Goal: Information Seeking & Learning: Learn about a topic

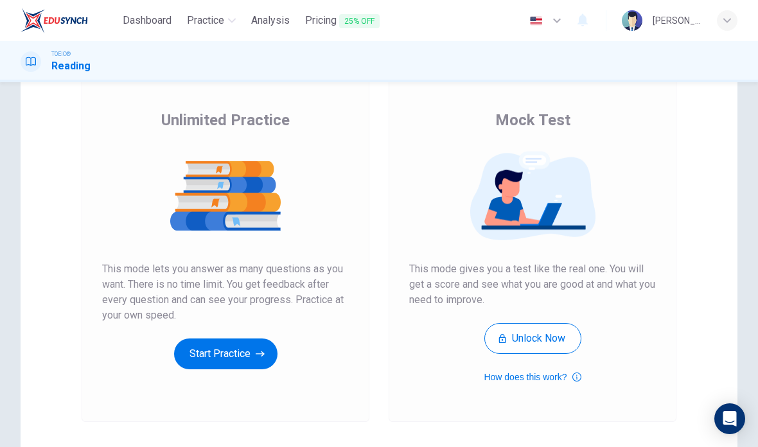
scroll to position [79, 0]
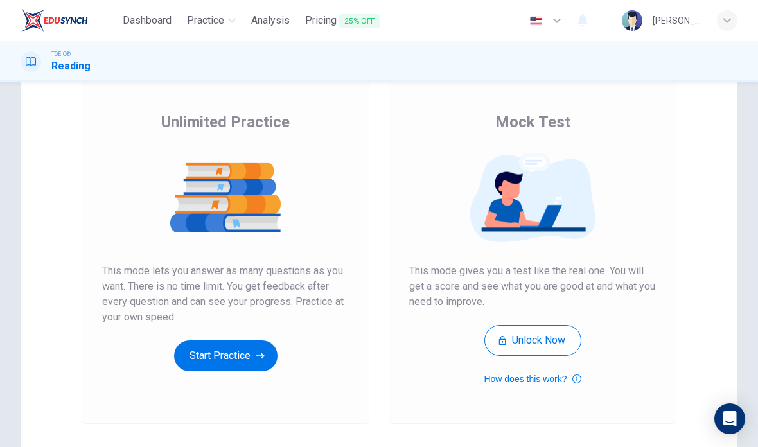
click at [249, 367] on button "Start Practice" at bounding box center [225, 355] width 103 height 31
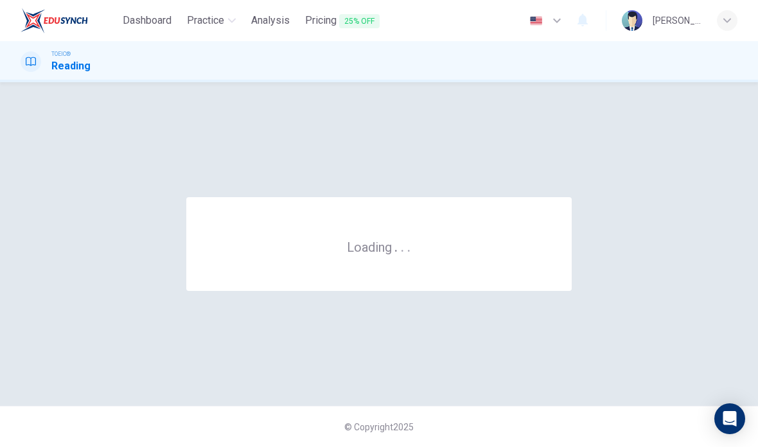
scroll to position [0, 0]
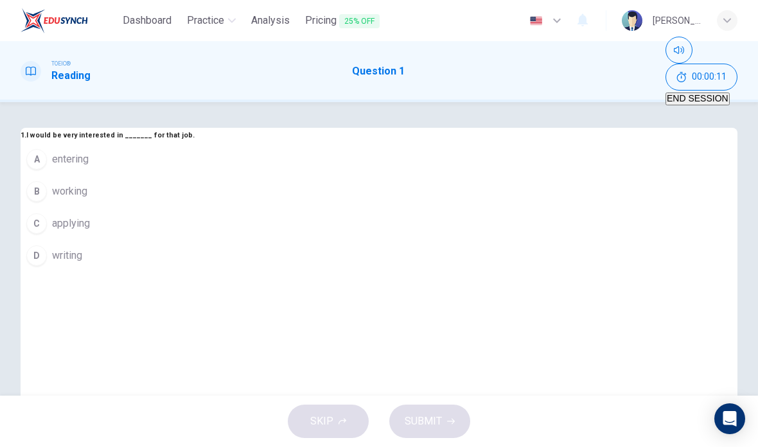
click at [87, 199] on span "working" at bounding box center [69, 191] width 35 height 15
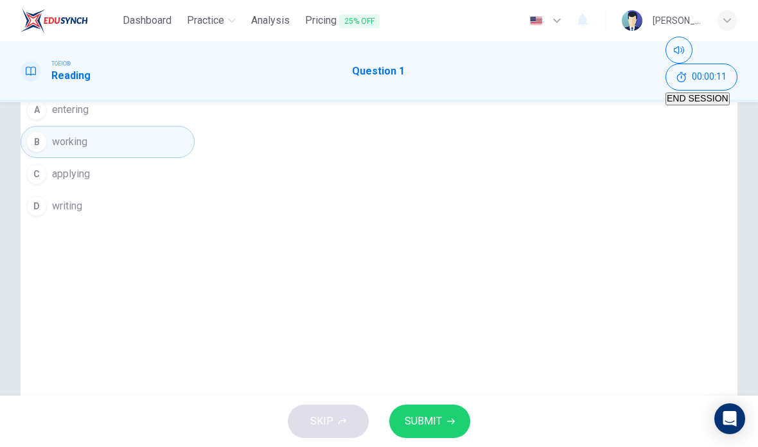
scroll to position [47, 0]
click at [448, 418] on icon "button" at bounding box center [451, 422] width 8 height 8
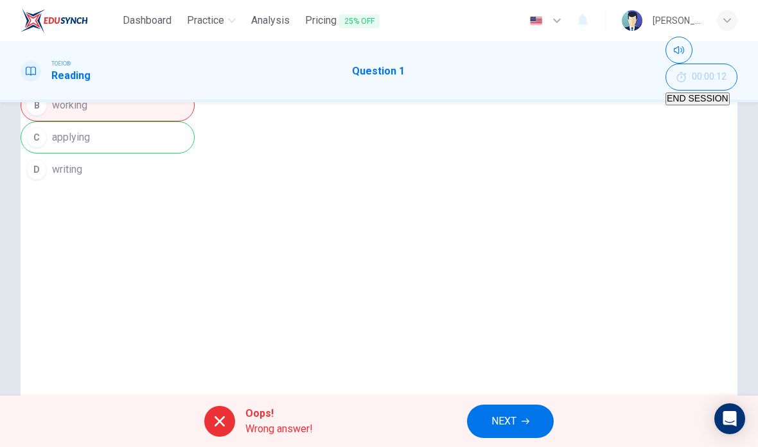
scroll to position [100, 0]
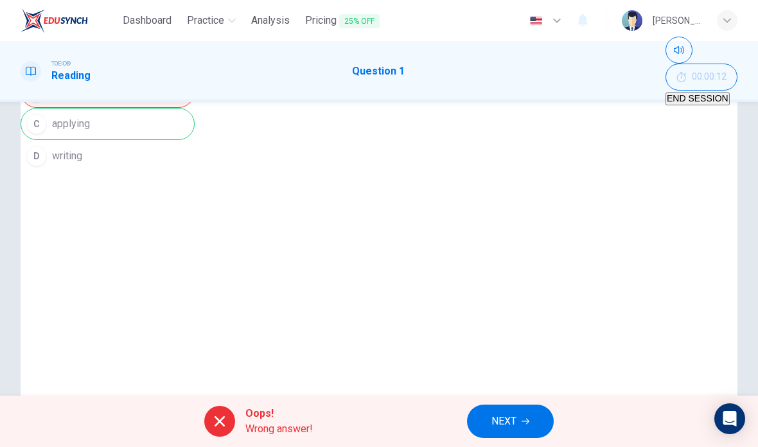
click at [506, 418] on span "NEXT" at bounding box center [503, 421] width 25 height 18
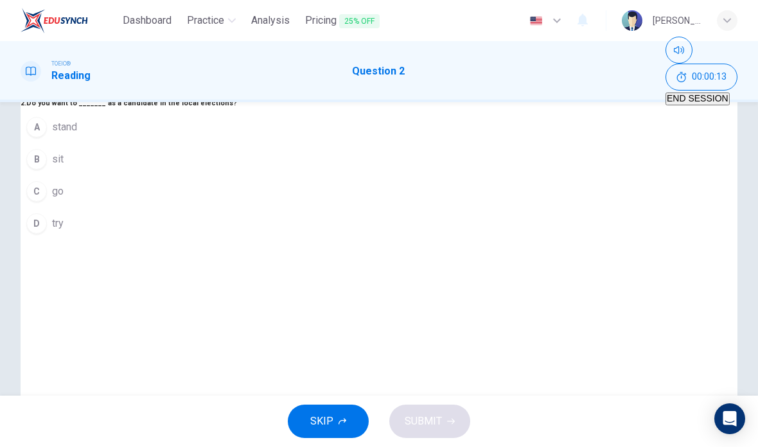
scroll to position [32, 0]
click at [77, 135] on span "stand" at bounding box center [64, 126] width 25 height 15
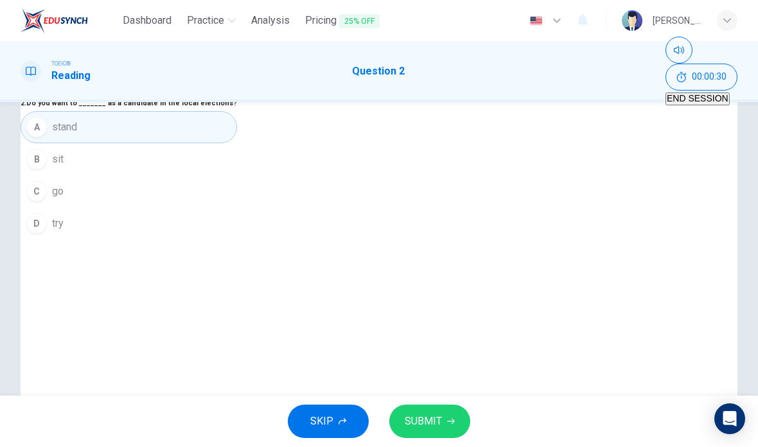
click at [442, 418] on button "SUBMIT" at bounding box center [429, 421] width 81 height 33
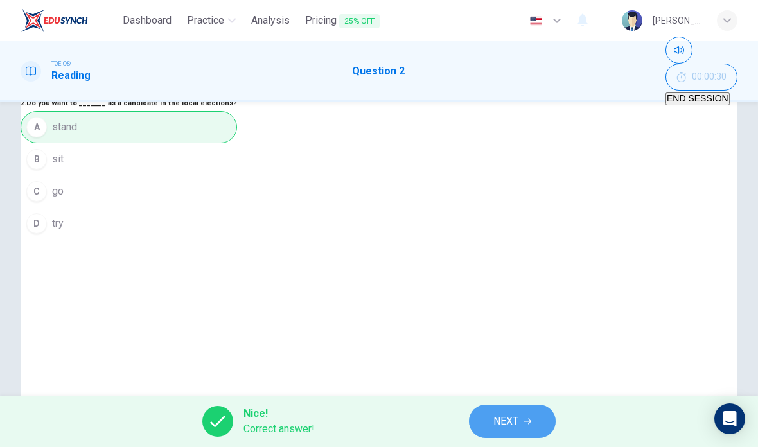
click at [533, 421] on button "NEXT" at bounding box center [512, 421] width 87 height 33
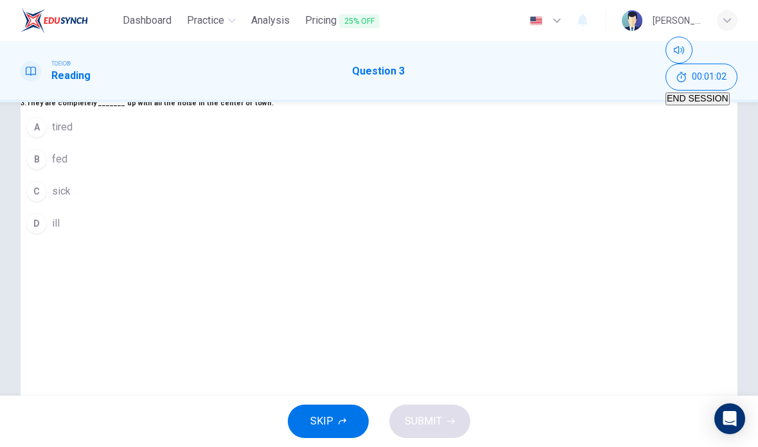
click at [67, 167] on span "fed" at bounding box center [59, 159] width 15 height 15
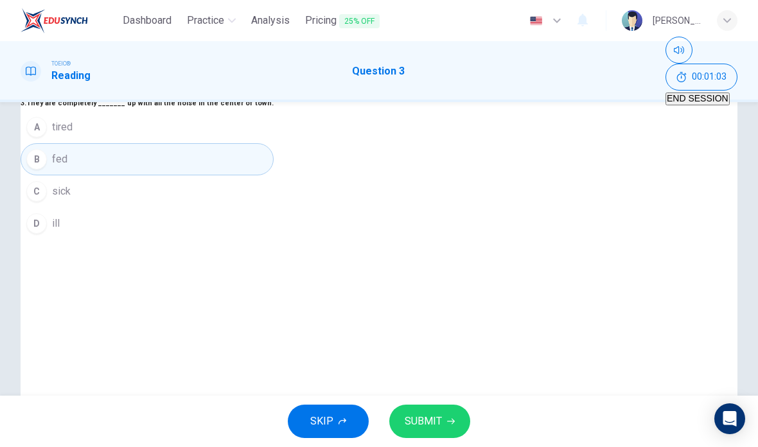
click at [439, 425] on span "SUBMIT" at bounding box center [423, 421] width 37 height 18
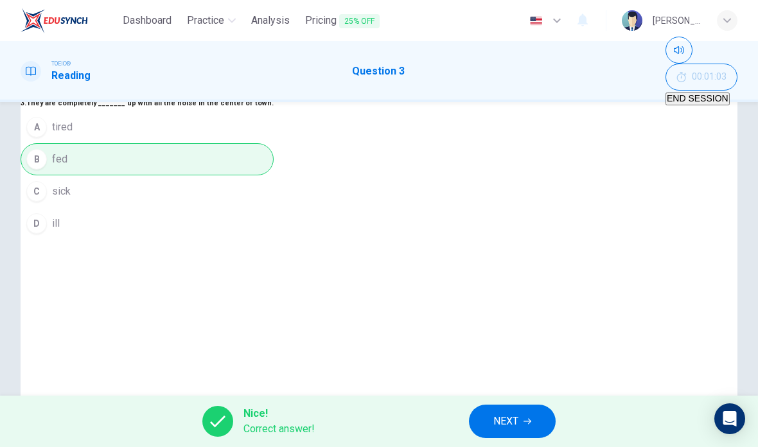
click at [526, 418] on icon "button" at bounding box center [528, 422] width 8 height 8
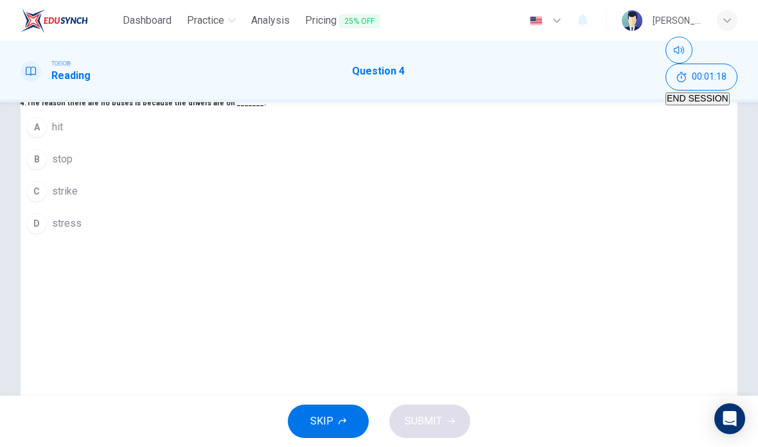
click at [266, 175] on button "B stop" at bounding box center [143, 159] width 245 height 32
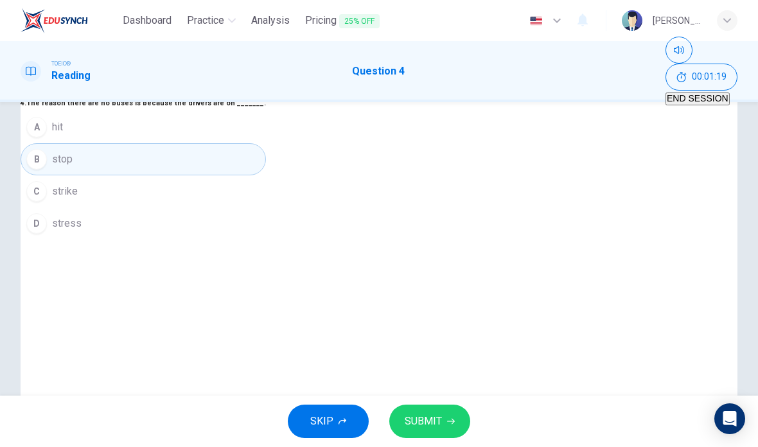
click at [448, 416] on button "SUBMIT" at bounding box center [429, 421] width 81 height 33
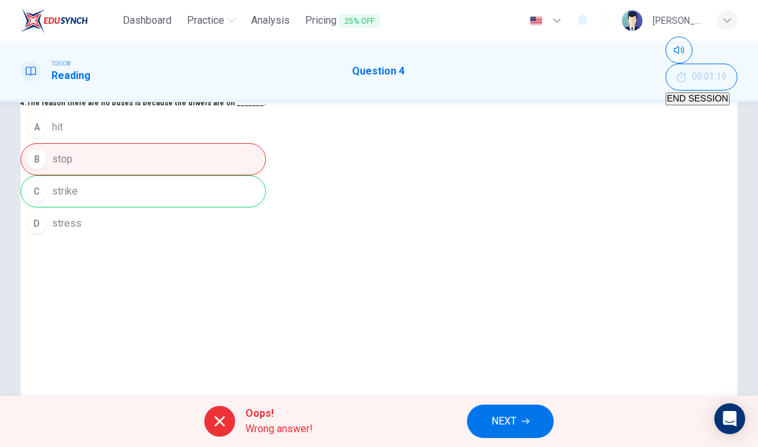
click at [528, 418] on icon "button" at bounding box center [526, 422] width 8 height 8
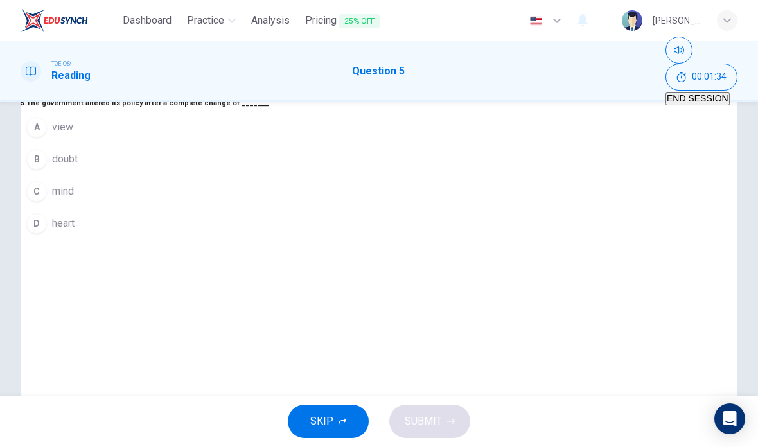
click at [78, 167] on span "doubt" at bounding box center [65, 159] width 26 height 15
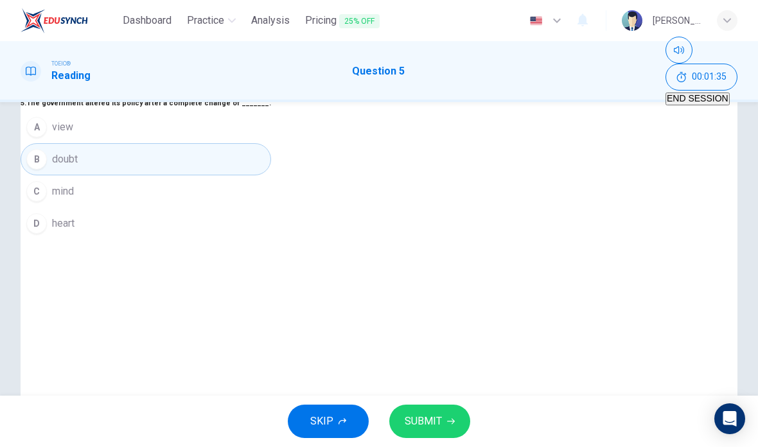
click at [439, 416] on span "SUBMIT" at bounding box center [423, 421] width 37 height 18
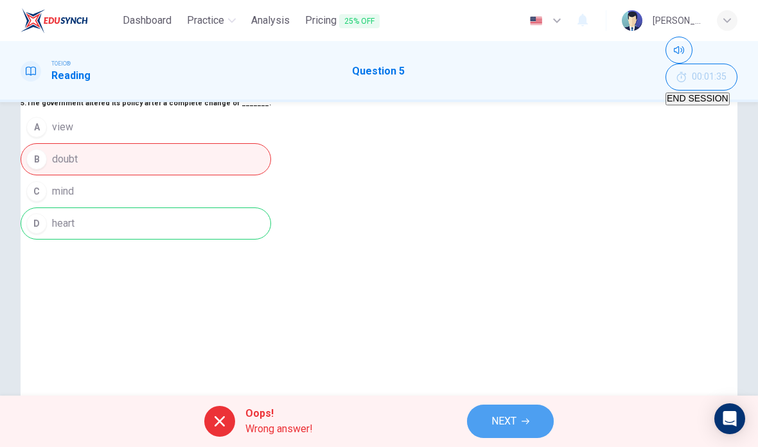
click at [508, 407] on button "NEXT" at bounding box center [510, 421] width 87 height 33
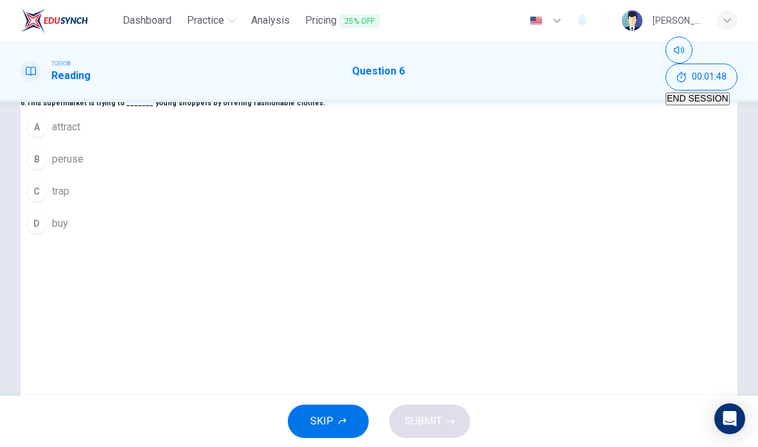
click at [80, 135] on span "attract" at bounding box center [66, 126] width 28 height 15
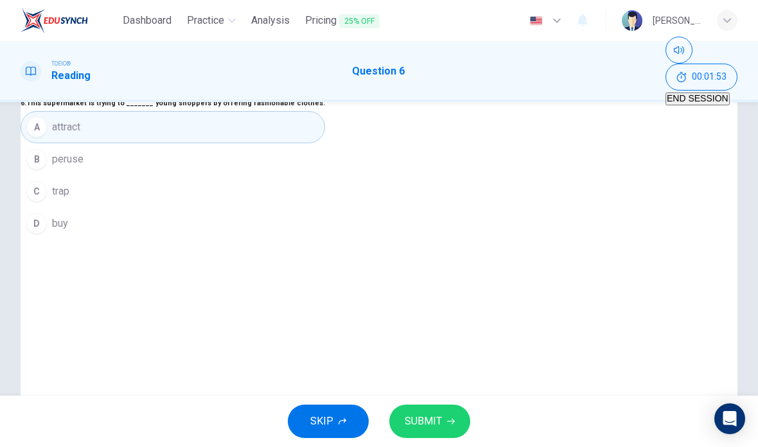
click at [460, 423] on button "SUBMIT" at bounding box center [429, 421] width 81 height 33
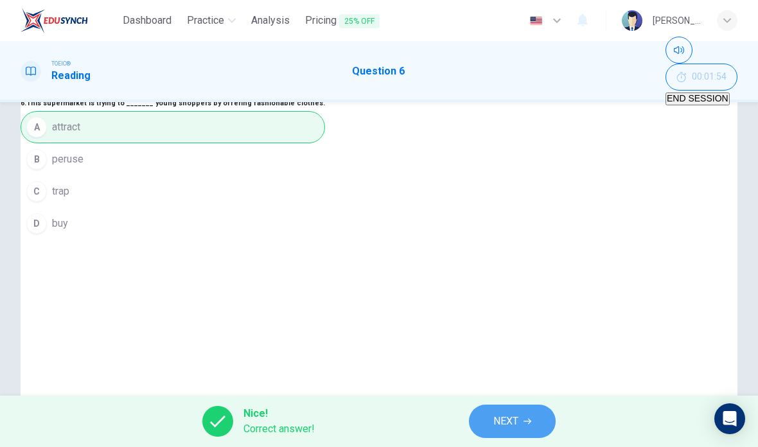
click at [510, 419] on span "NEXT" at bounding box center [505, 421] width 25 height 18
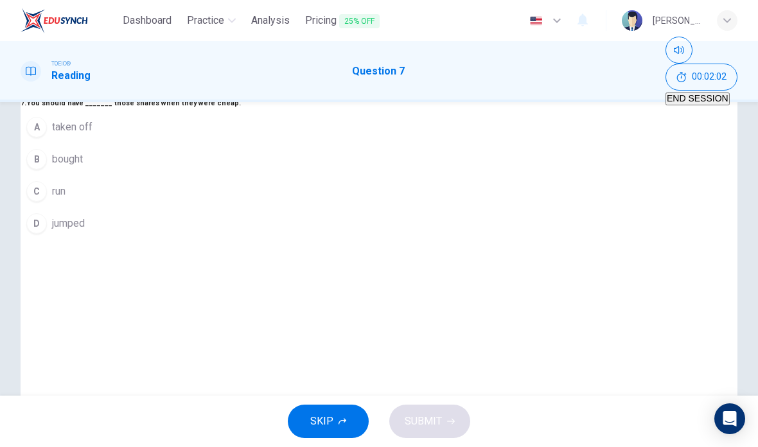
click at [83, 167] on span "bought" at bounding box center [67, 159] width 31 height 15
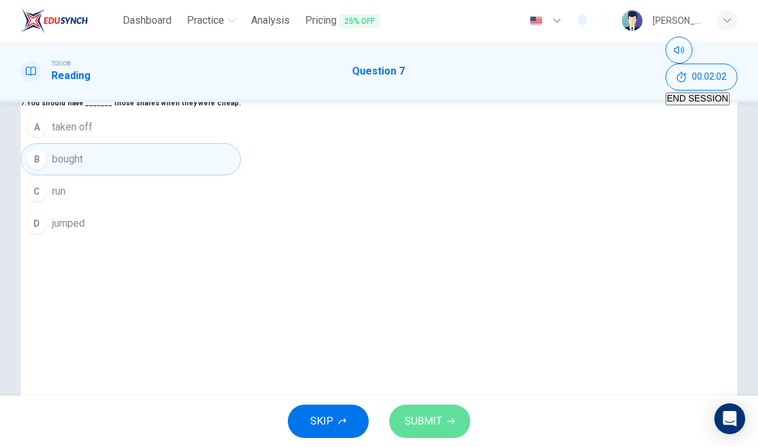
click at [439, 428] on span "SUBMIT" at bounding box center [423, 421] width 37 height 18
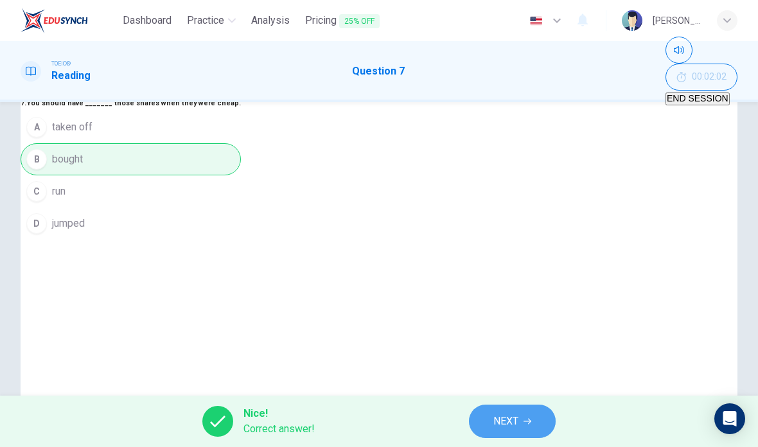
click at [518, 412] on button "NEXT" at bounding box center [512, 421] width 87 height 33
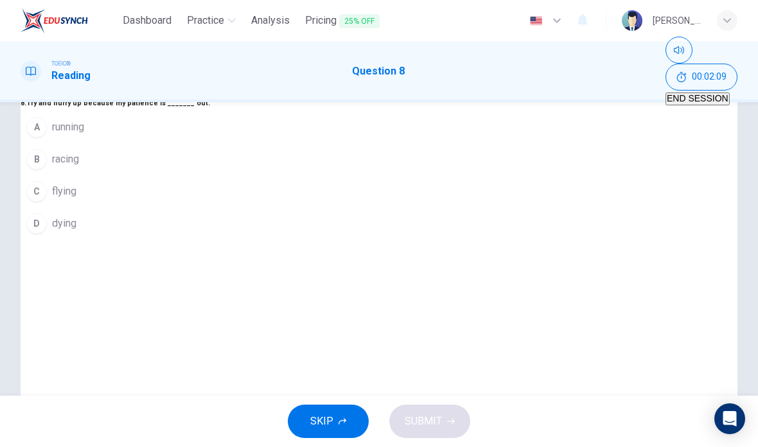
click at [210, 143] on button "A running" at bounding box center [116, 127] width 190 height 32
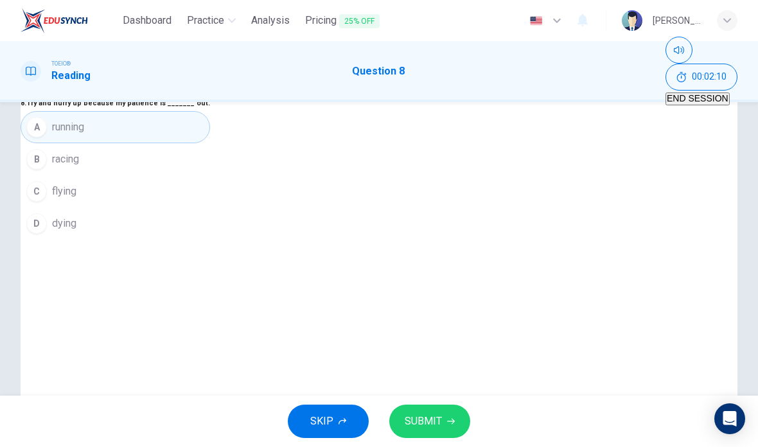
click at [450, 428] on button "SUBMIT" at bounding box center [429, 421] width 81 height 33
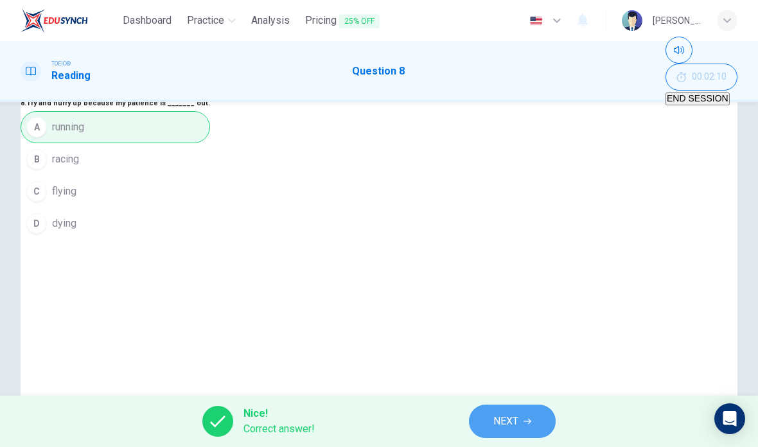
click at [522, 414] on button "NEXT" at bounding box center [512, 421] width 87 height 33
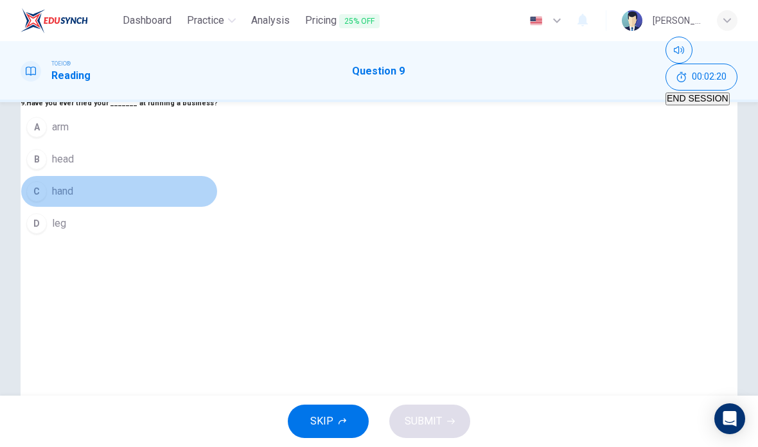
click at [73, 199] on span "hand" at bounding box center [62, 191] width 21 height 15
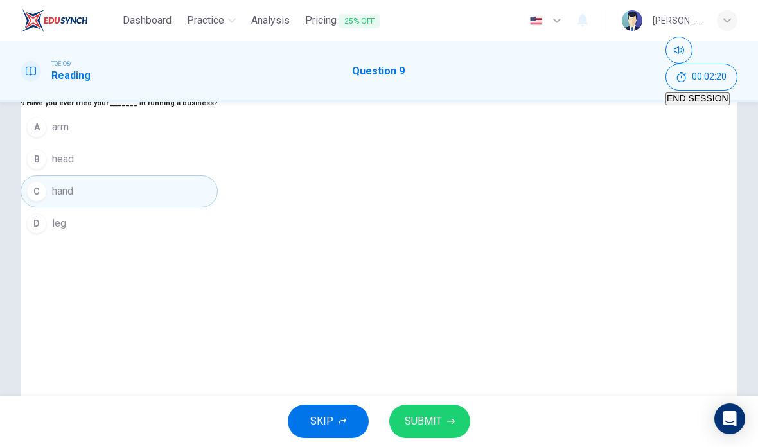
click at [430, 402] on div "SKIP SUBMIT" at bounding box center [379, 421] width 758 height 51
click at [440, 421] on span "SUBMIT" at bounding box center [423, 421] width 37 height 18
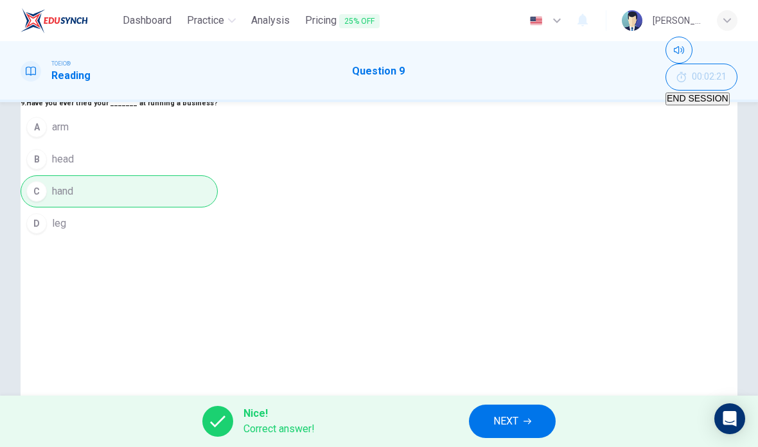
click at [506, 412] on span "NEXT" at bounding box center [505, 421] width 25 height 18
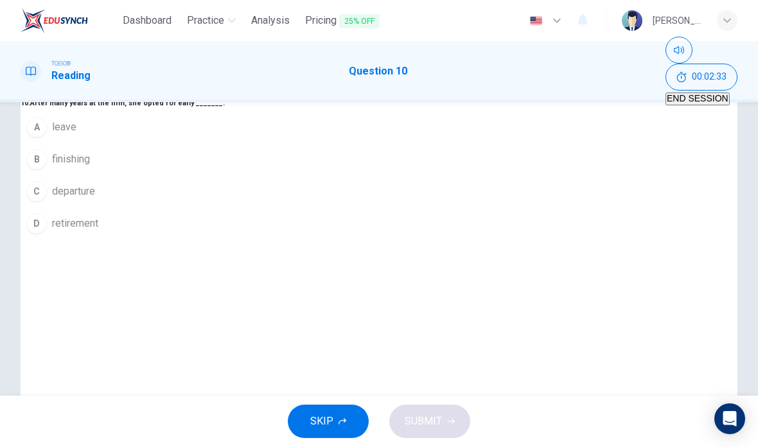
click at [98, 231] on span "retirement" at bounding box center [75, 223] width 46 height 15
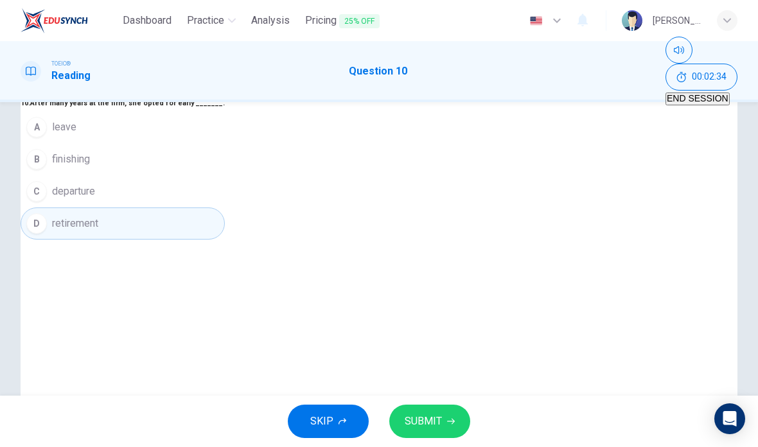
click at [416, 421] on span "SUBMIT" at bounding box center [423, 421] width 37 height 18
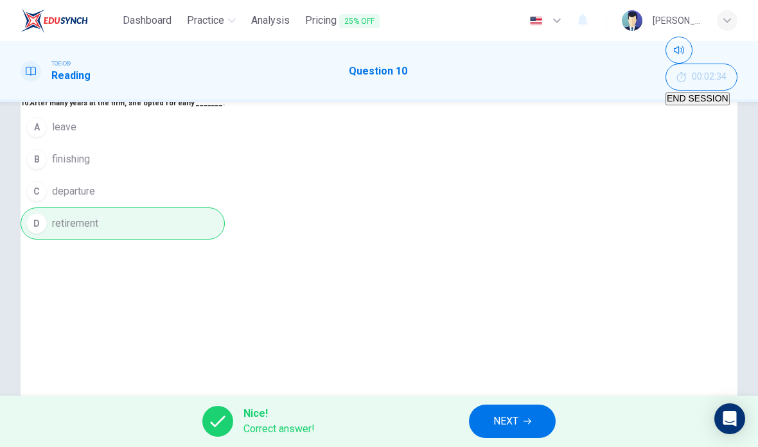
click at [513, 422] on span "NEXT" at bounding box center [505, 421] width 25 height 18
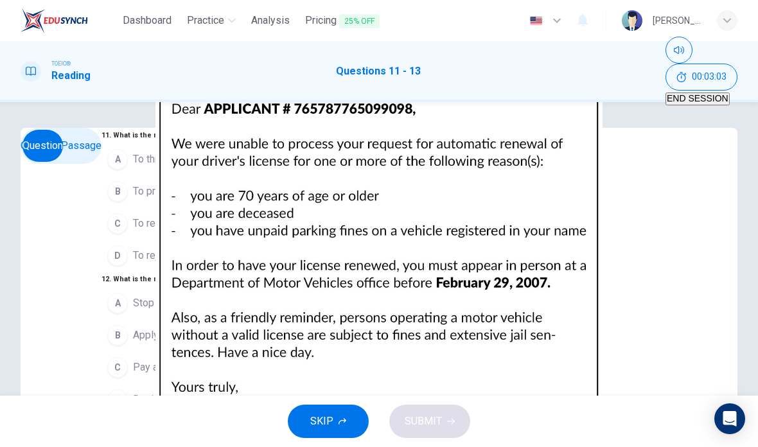
scroll to position [0, 0]
click at [473, 155] on button "CLICK TO ZOOM" at bounding box center [438, 149] width 70 height 12
click at [563, 446] on div at bounding box center [379, 447] width 758 height 0
click at [154, 263] on span "To reject an application" at bounding box center [184, 255] width 103 height 15
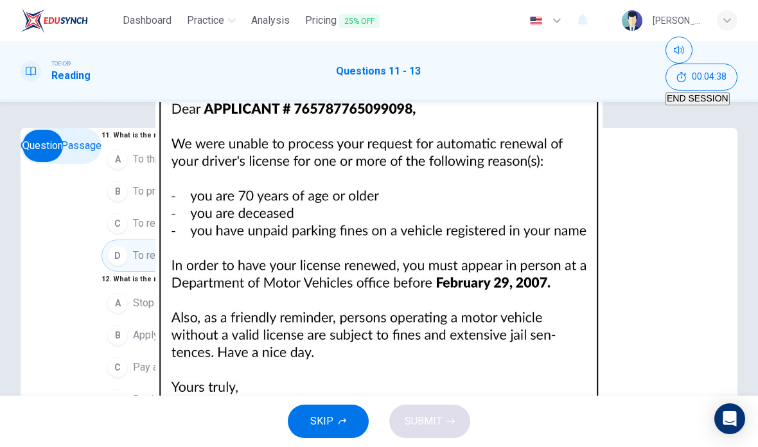
click at [205, 328] on span "Apply for renewal at an office" at bounding box center [198, 335] width 130 height 15
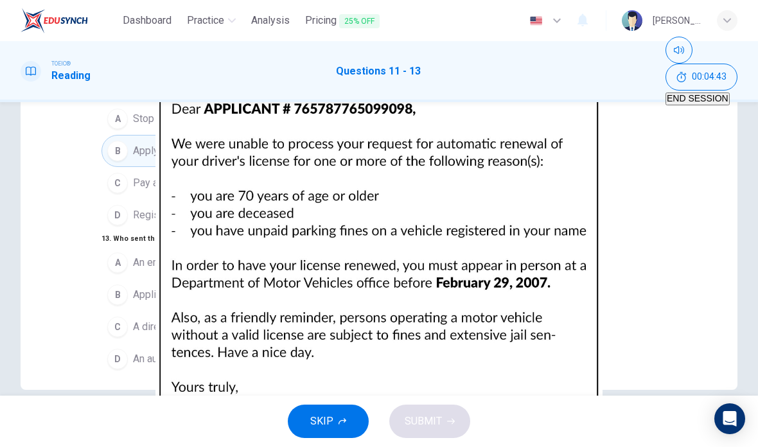
scroll to position [184, 0]
click at [296, 255] on span "An employee of the Department of Motor Vehicles" at bounding box center [246, 262] width 227 height 15
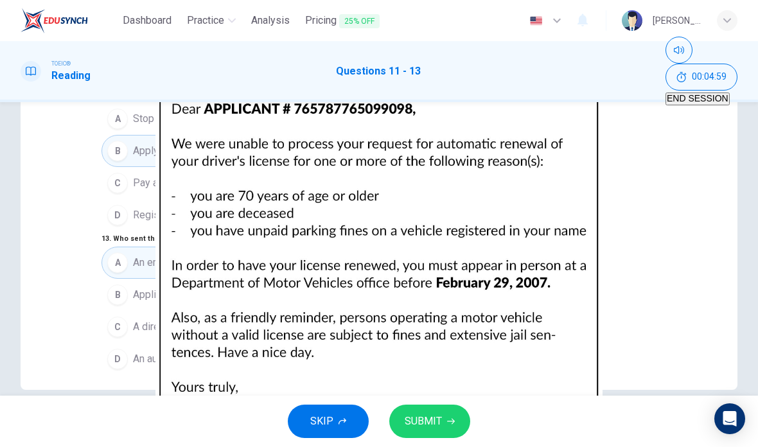
click at [434, 421] on span "SUBMIT" at bounding box center [423, 421] width 37 height 18
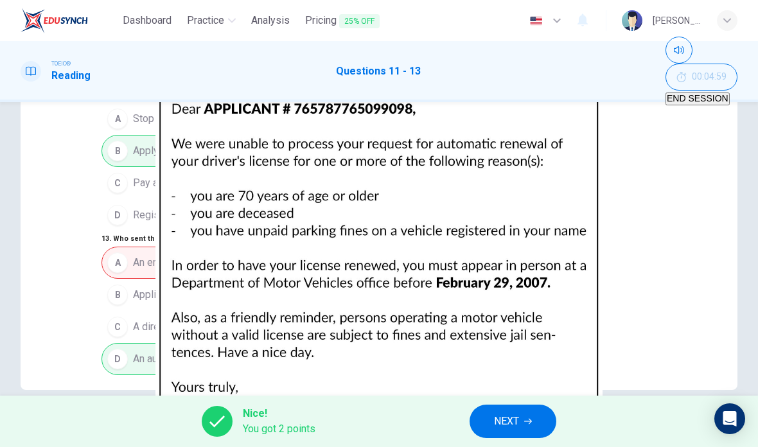
scroll to position [145, 0]
click at [515, 411] on button "NEXT" at bounding box center [513, 421] width 87 height 33
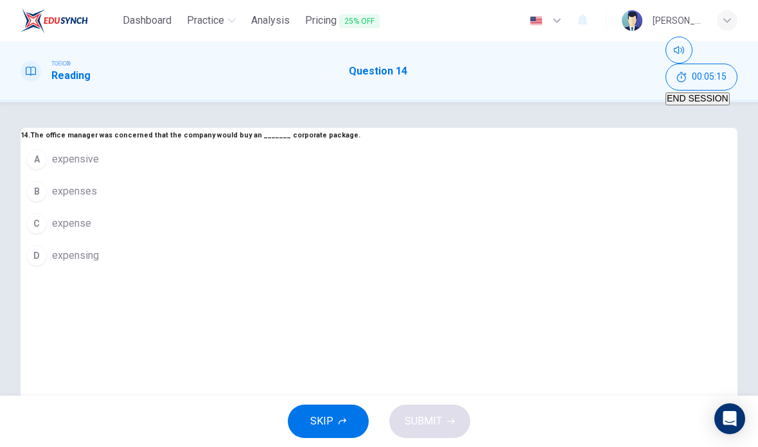
click at [99, 167] on span "expensive" at bounding box center [75, 159] width 47 height 15
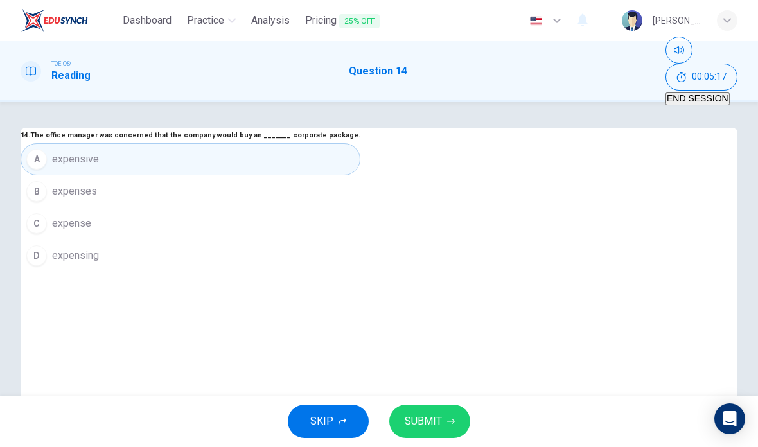
click at [433, 407] on button "SUBMIT" at bounding box center [429, 421] width 81 height 33
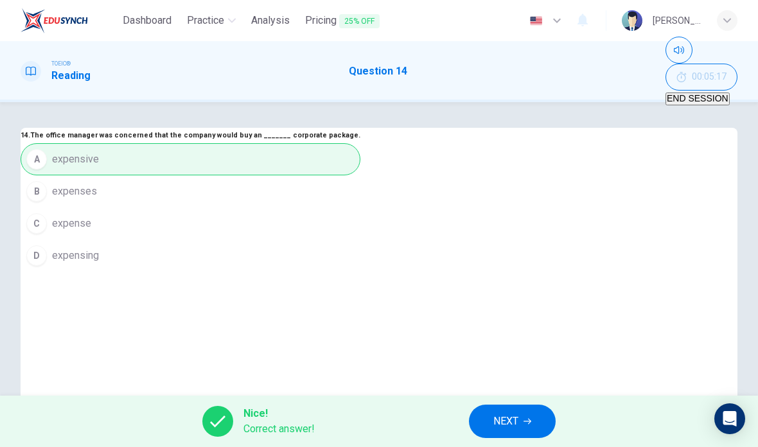
click at [518, 419] on span "NEXT" at bounding box center [505, 421] width 25 height 18
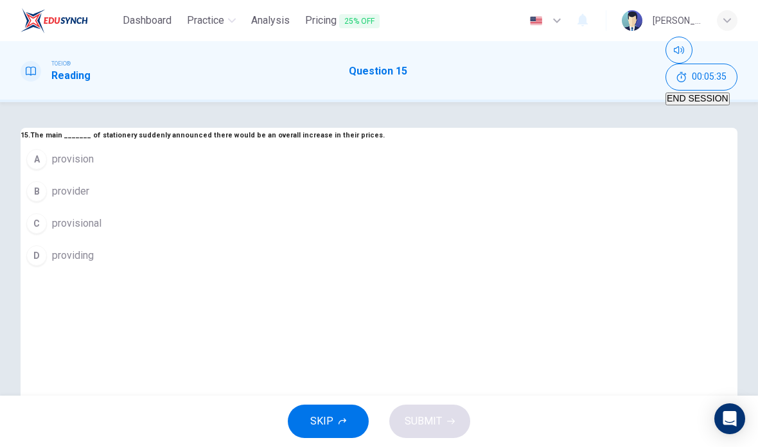
click at [89, 199] on span "provider" at bounding box center [70, 191] width 37 height 15
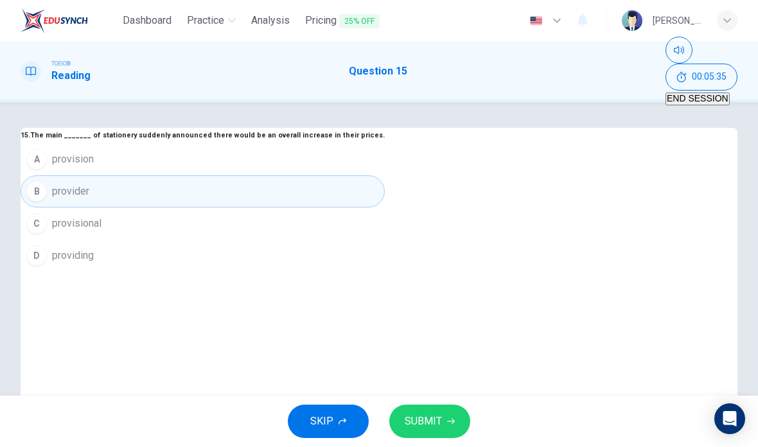
click at [428, 419] on span "SUBMIT" at bounding box center [423, 421] width 37 height 18
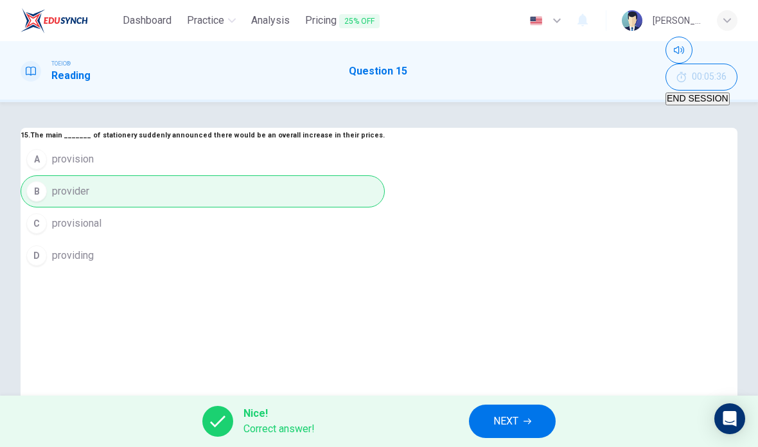
click at [503, 418] on span "NEXT" at bounding box center [505, 421] width 25 height 18
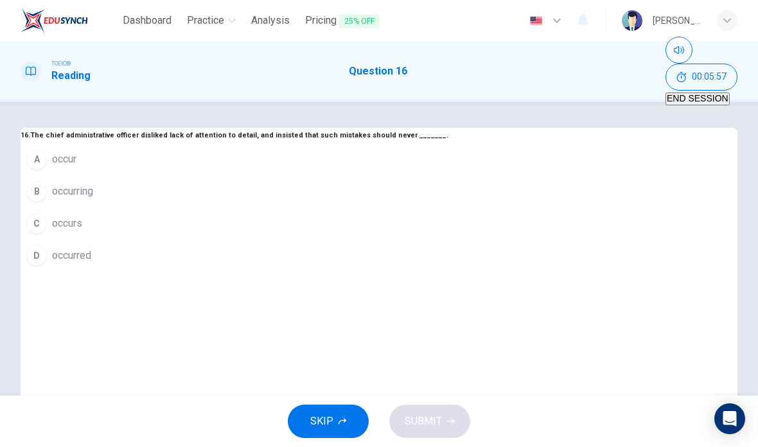
click at [331, 207] on button "B occurring" at bounding box center [235, 191] width 428 height 32
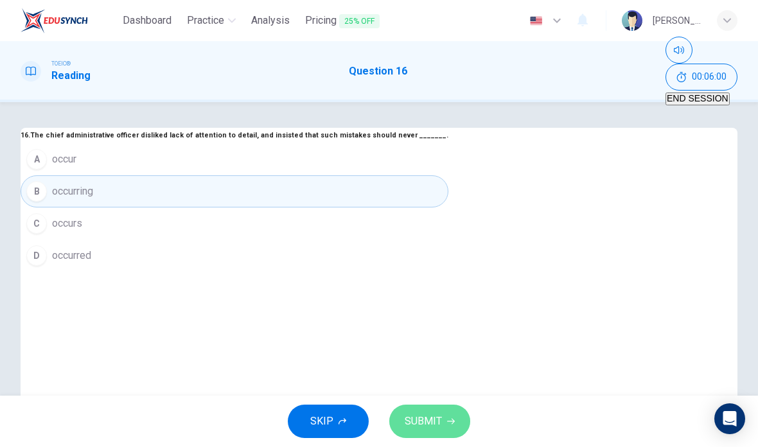
click at [448, 423] on icon "button" at bounding box center [451, 422] width 8 height 8
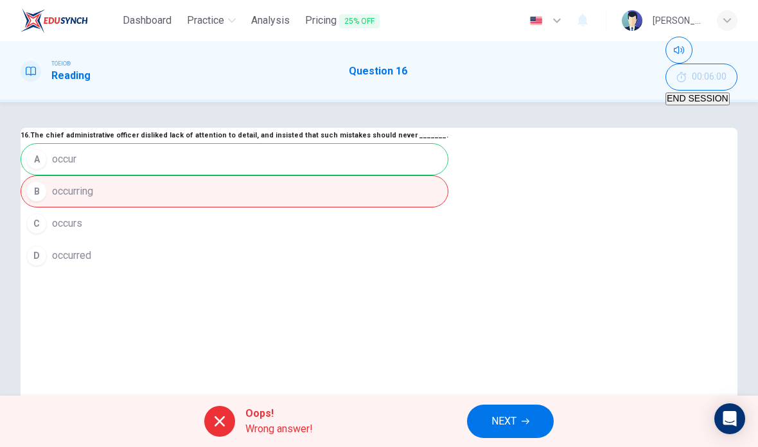
click at [513, 418] on span "NEXT" at bounding box center [503, 421] width 25 height 18
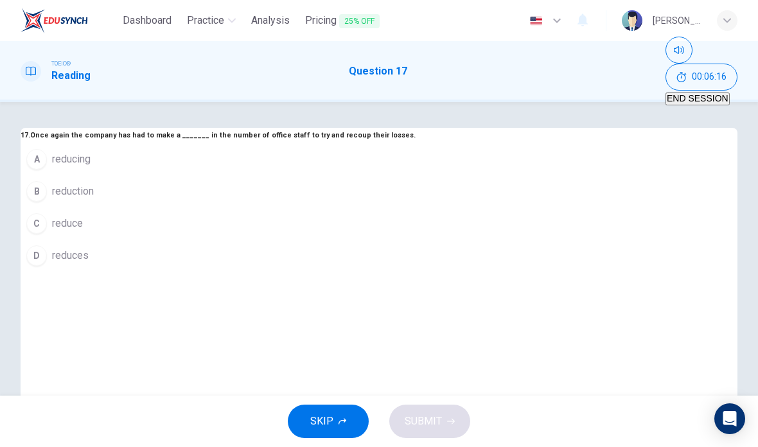
click at [89, 263] on span "reduces" at bounding box center [70, 255] width 37 height 15
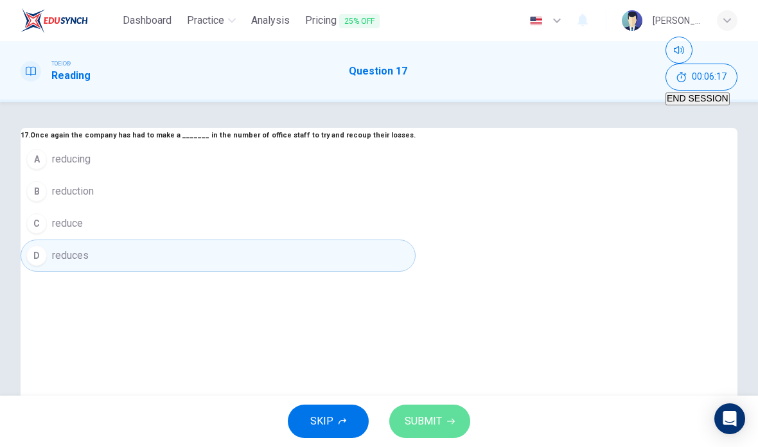
click at [425, 426] on span "SUBMIT" at bounding box center [423, 421] width 37 height 18
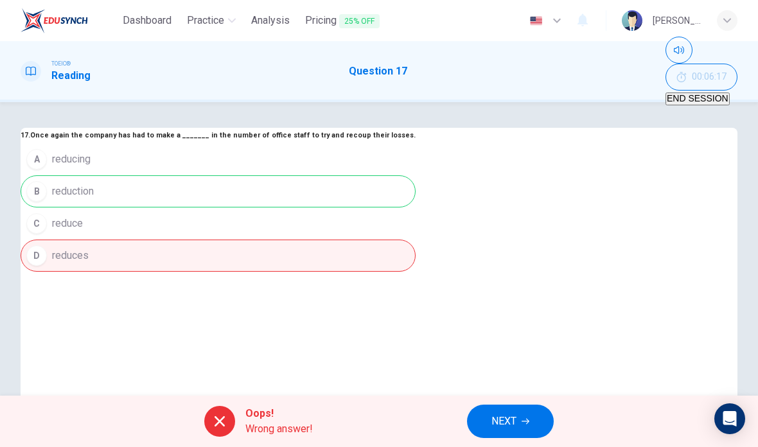
click at [500, 418] on span "NEXT" at bounding box center [503, 421] width 25 height 18
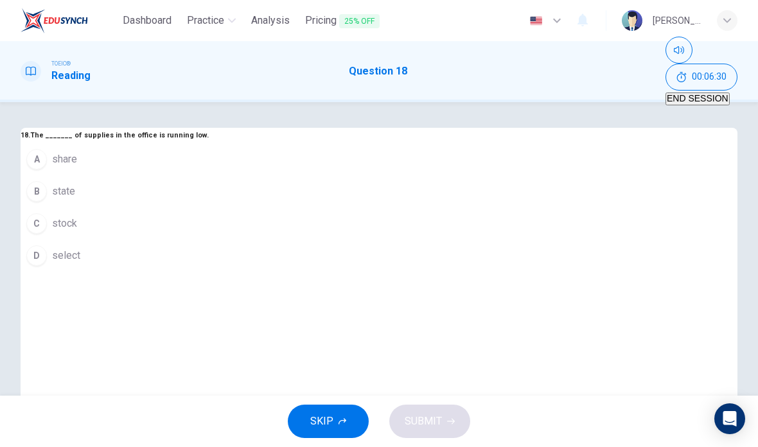
click at [77, 231] on span "stock" at bounding box center [64, 223] width 25 height 15
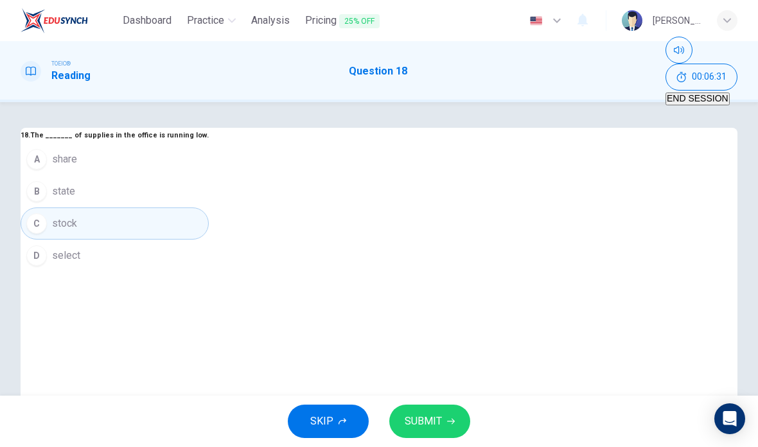
click at [427, 400] on div "SKIP SUBMIT" at bounding box center [379, 421] width 758 height 51
click at [432, 420] on span "SUBMIT" at bounding box center [423, 421] width 37 height 18
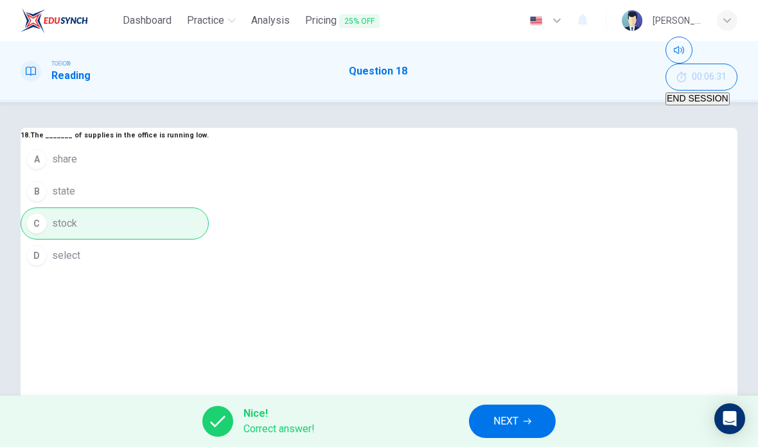
click at [503, 418] on span "NEXT" at bounding box center [505, 421] width 25 height 18
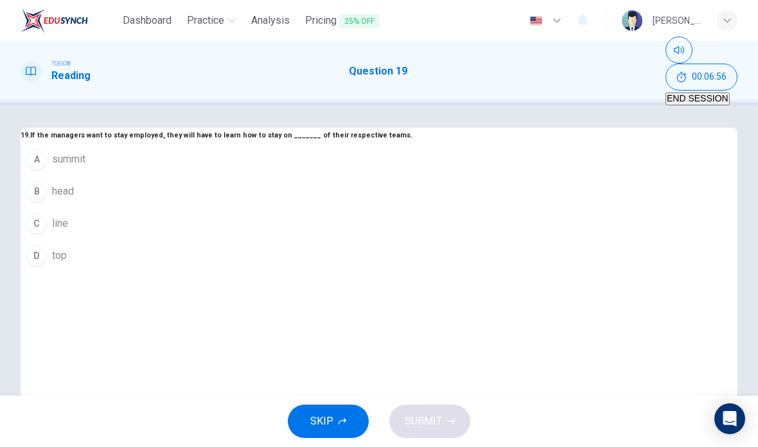
click at [294, 175] on button "A summit" at bounding box center [217, 159] width 392 height 32
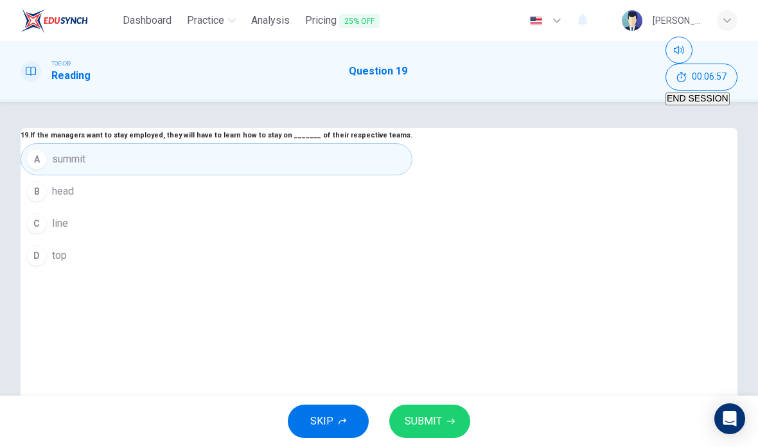
click at [443, 435] on button "SUBMIT" at bounding box center [429, 421] width 81 height 33
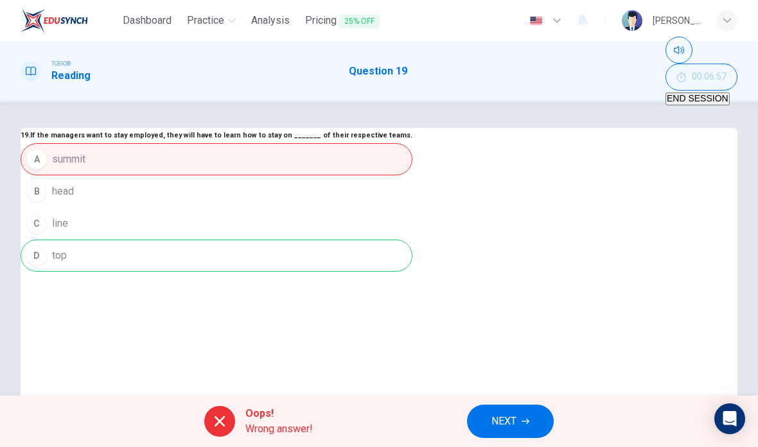
click at [522, 416] on button "NEXT" at bounding box center [510, 421] width 87 height 33
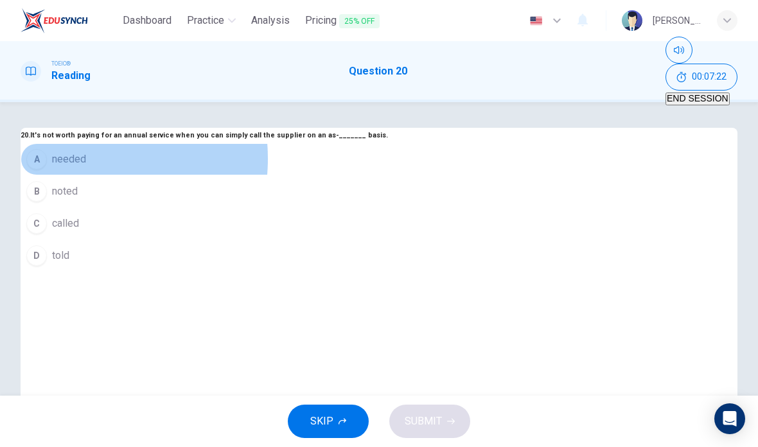
click at [86, 167] on span "needed" at bounding box center [69, 159] width 34 height 15
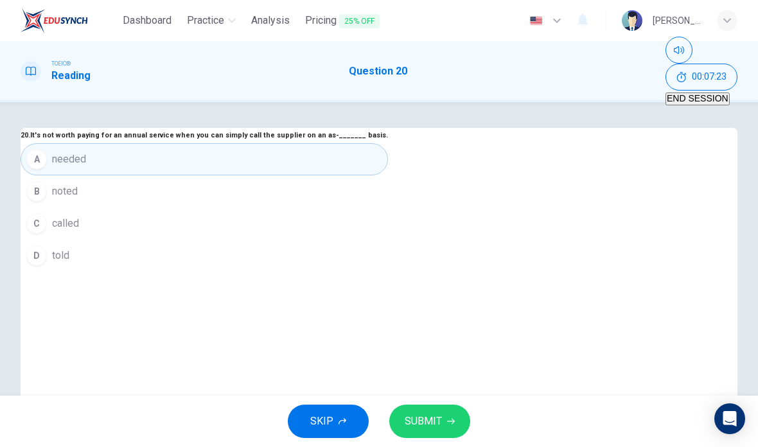
click at [436, 418] on span "SUBMIT" at bounding box center [423, 421] width 37 height 18
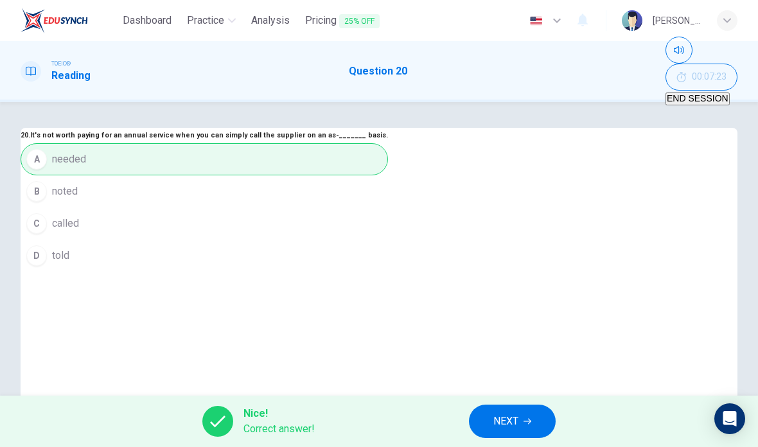
click at [515, 435] on button "NEXT" at bounding box center [512, 421] width 87 height 33
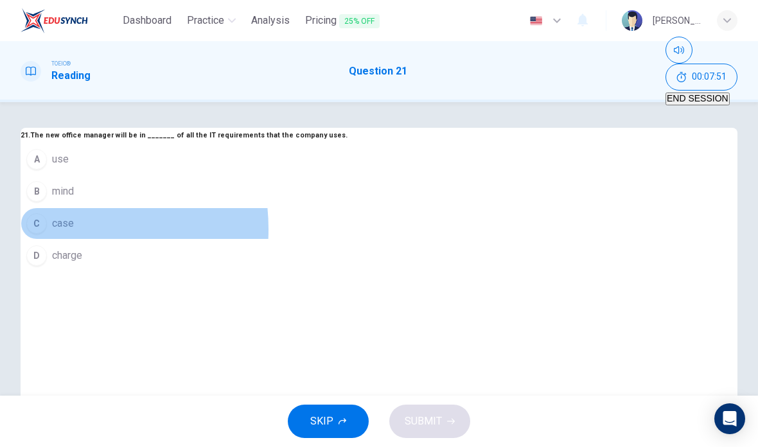
click at [286, 240] on button "C case" at bounding box center [184, 223] width 327 height 32
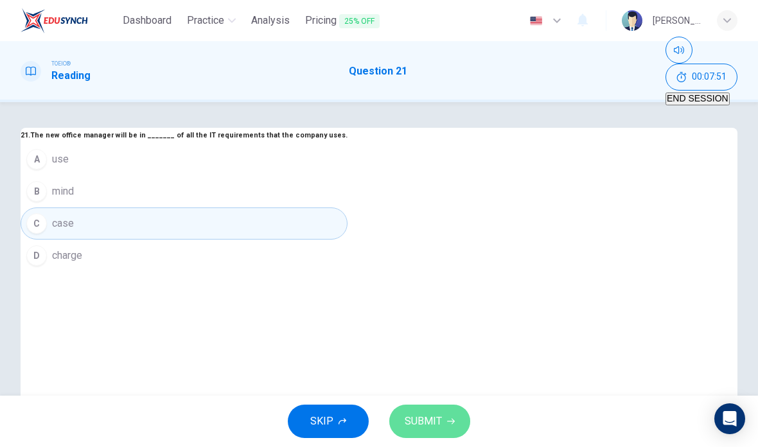
click at [400, 423] on button "SUBMIT" at bounding box center [429, 421] width 81 height 33
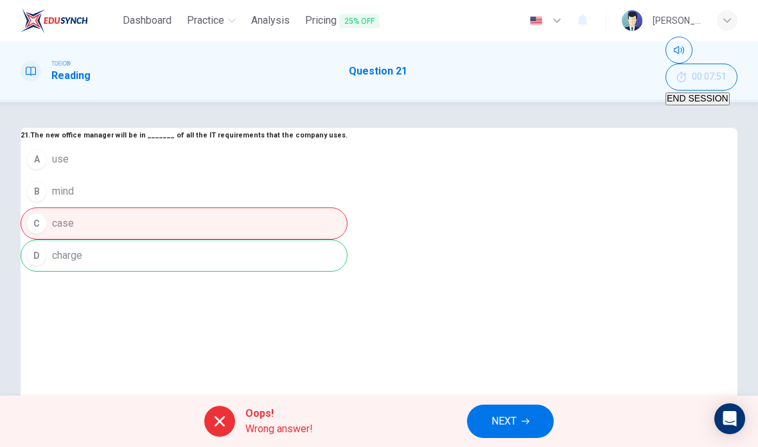
click at [483, 419] on button "NEXT" at bounding box center [510, 421] width 87 height 33
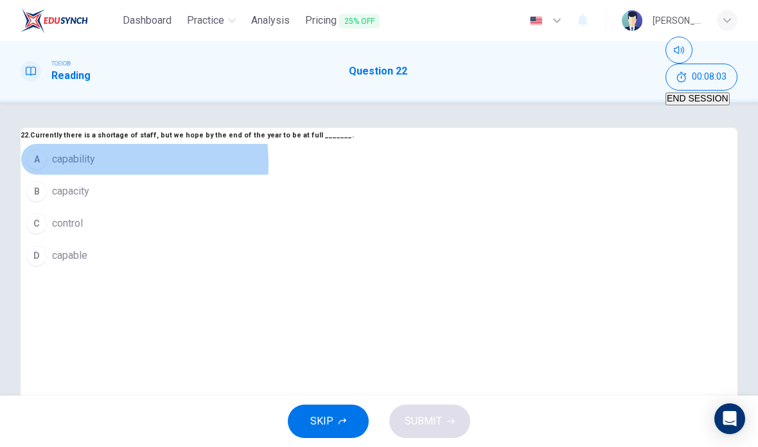
click at [95, 167] on span "capability" at bounding box center [73, 159] width 43 height 15
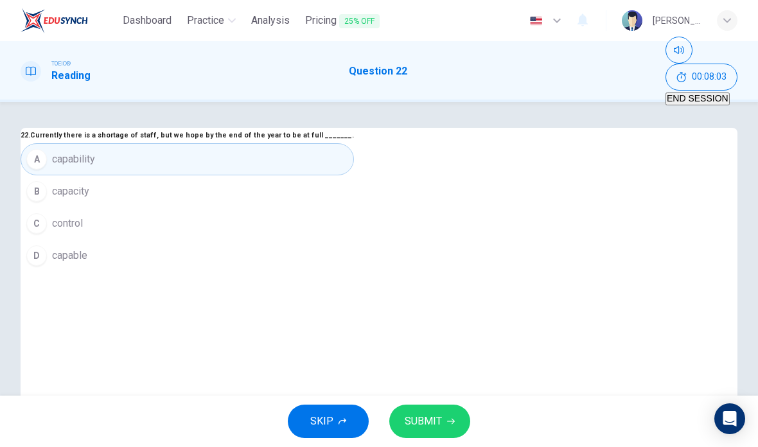
click at [441, 420] on button "SUBMIT" at bounding box center [429, 421] width 81 height 33
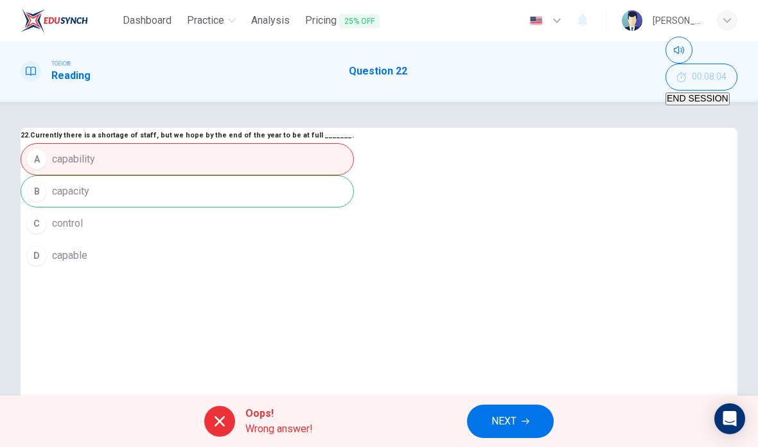
click at [493, 412] on button "NEXT" at bounding box center [510, 421] width 87 height 33
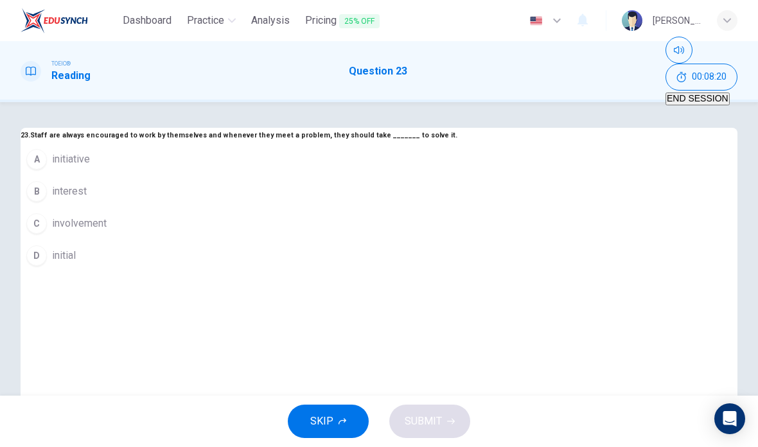
click at [107, 231] on span "involvement" at bounding box center [79, 223] width 55 height 15
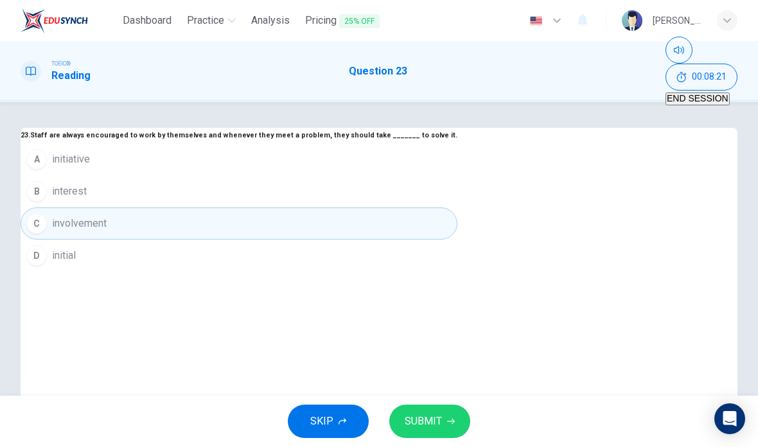
click at [434, 411] on button "SUBMIT" at bounding box center [429, 421] width 81 height 33
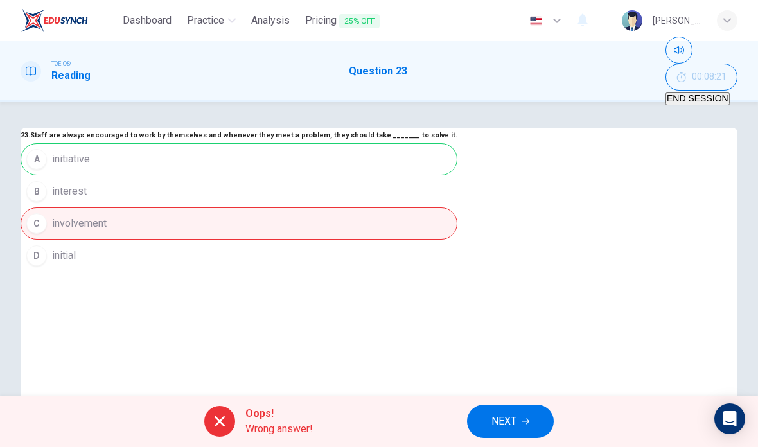
click at [517, 413] on span "NEXT" at bounding box center [503, 421] width 25 height 18
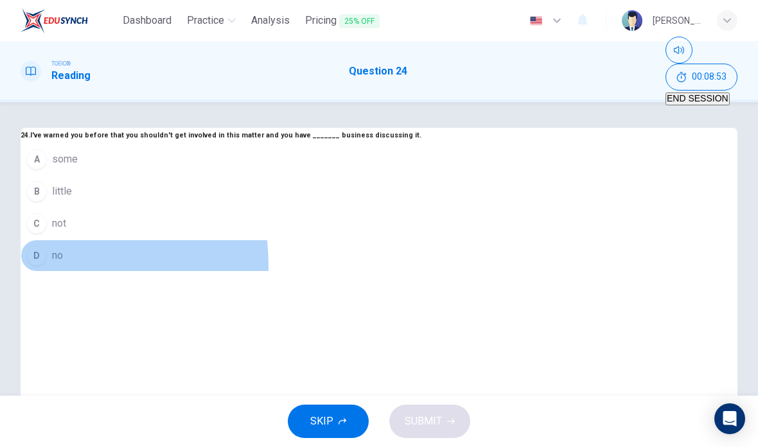
click at [272, 272] on button "D no" at bounding box center [221, 256] width 401 height 32
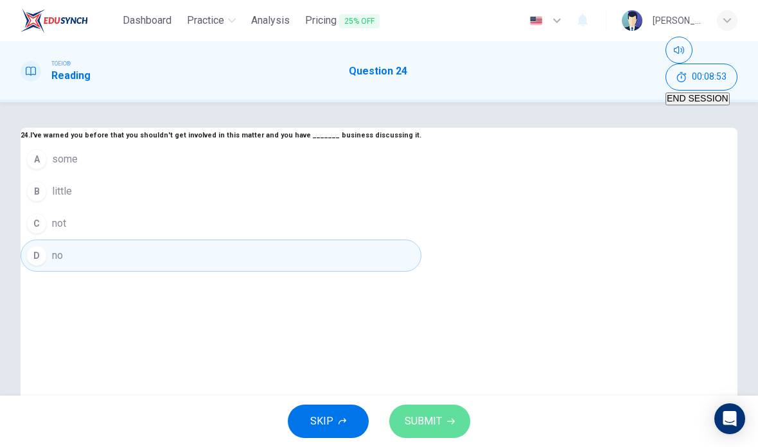
click at [421, 411] on button "SUBMIT" at bounding box center [429, 421] width 81 height 33
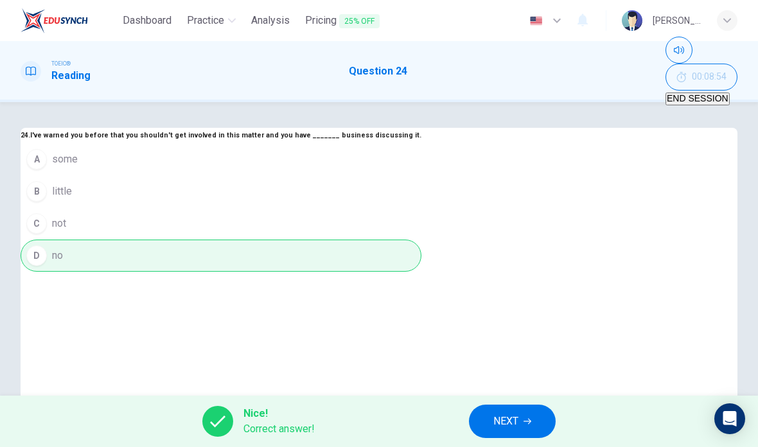
click at [514, 419] on span "NEXT" at bounding box center [505, 421] width 25 height 18
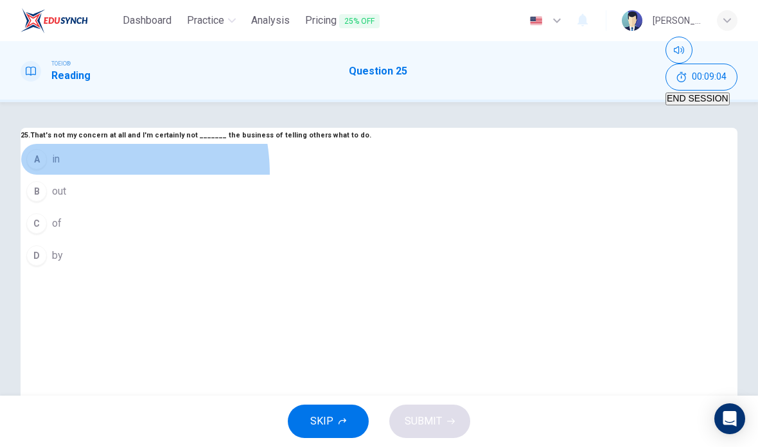
click at [302, 207] on button "B out" at bounding box center [196, 191] width 351 height 32
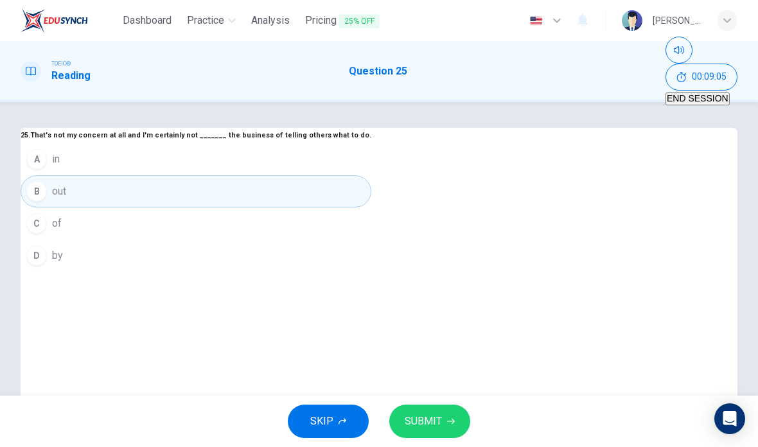
click at [371, 175] on button "A in" at bounding box center [196, 159] width 351 height 32
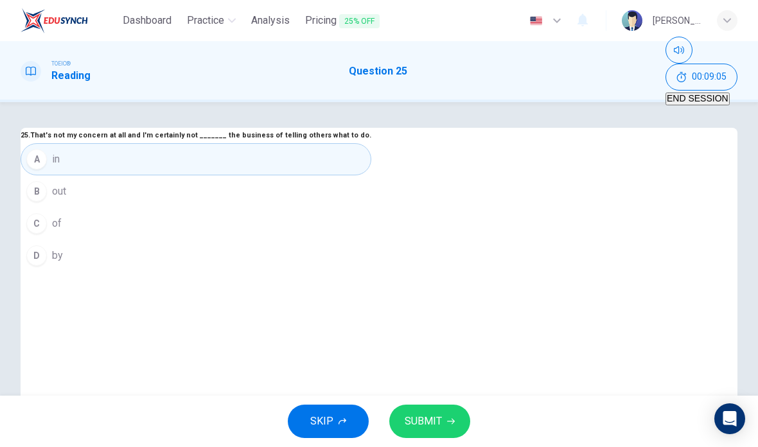
click at [446, 425] on button "SUBMIT" at bounding box center [429, 421] width 81 height 33
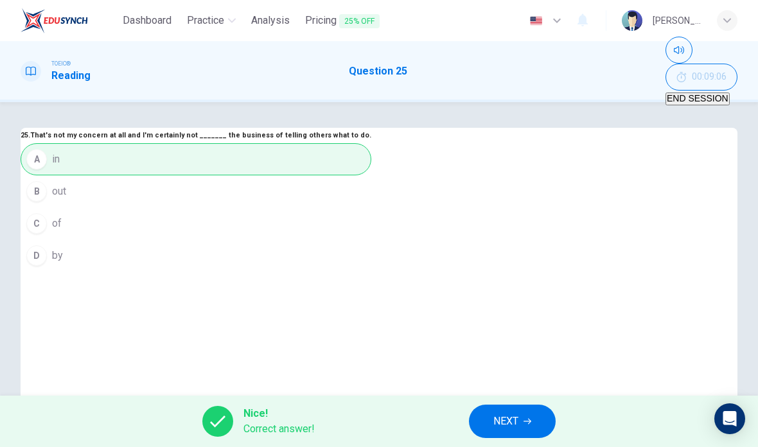
click at [530, 418] on icon "button" at bounding box center [528, 422] width 8 height 8
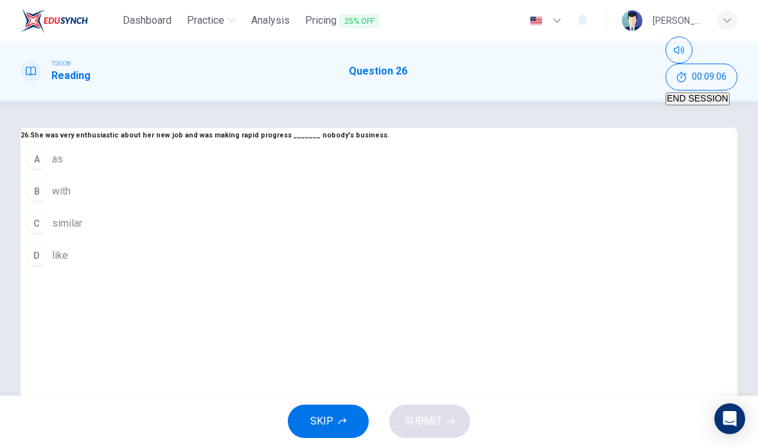
click at [702, 93] on span "END SESSION" at bounding box center [698, 98] width 62 height 10
